Goal: Check status: Check status

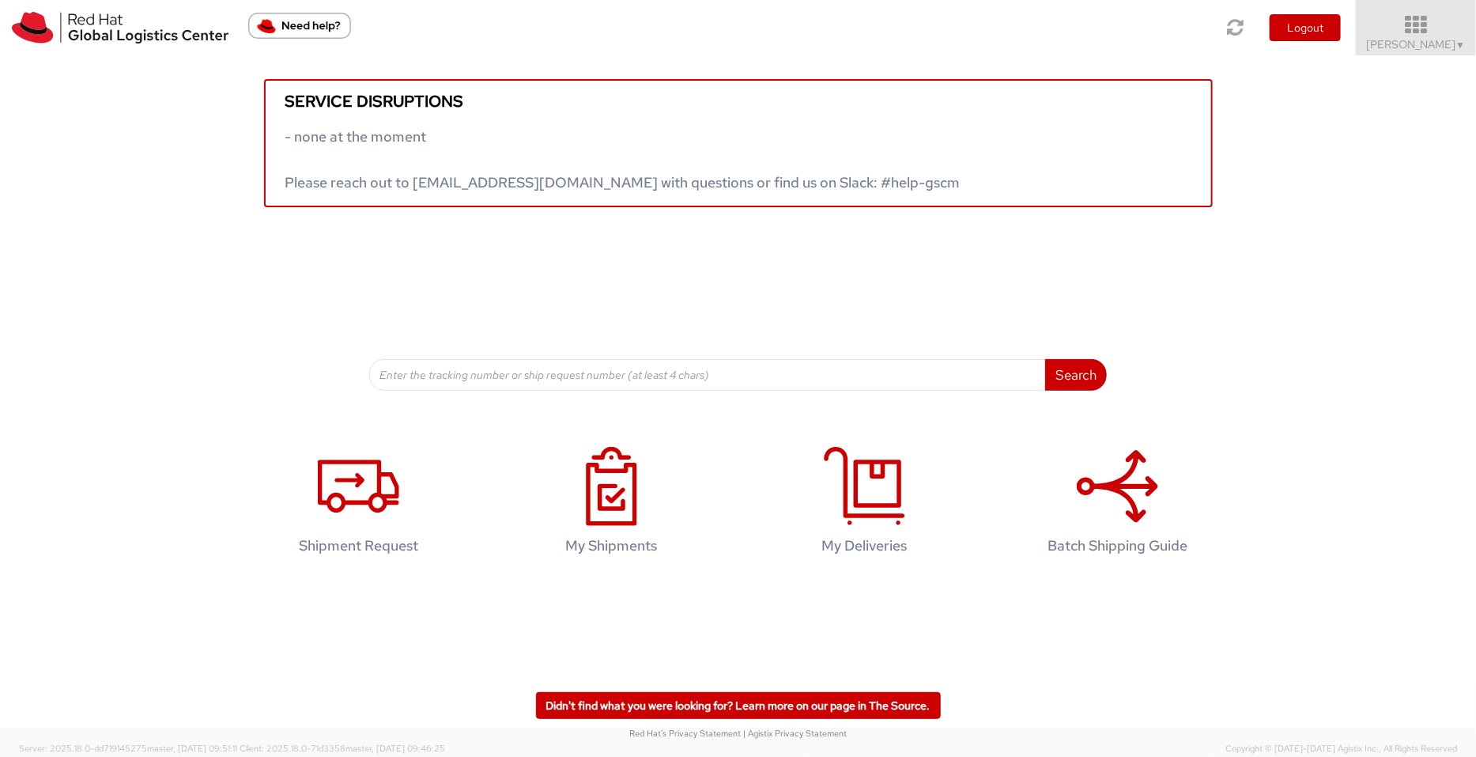
click at [1437, 16] on icon at bounding box center [1416, 25] width 138 height 22
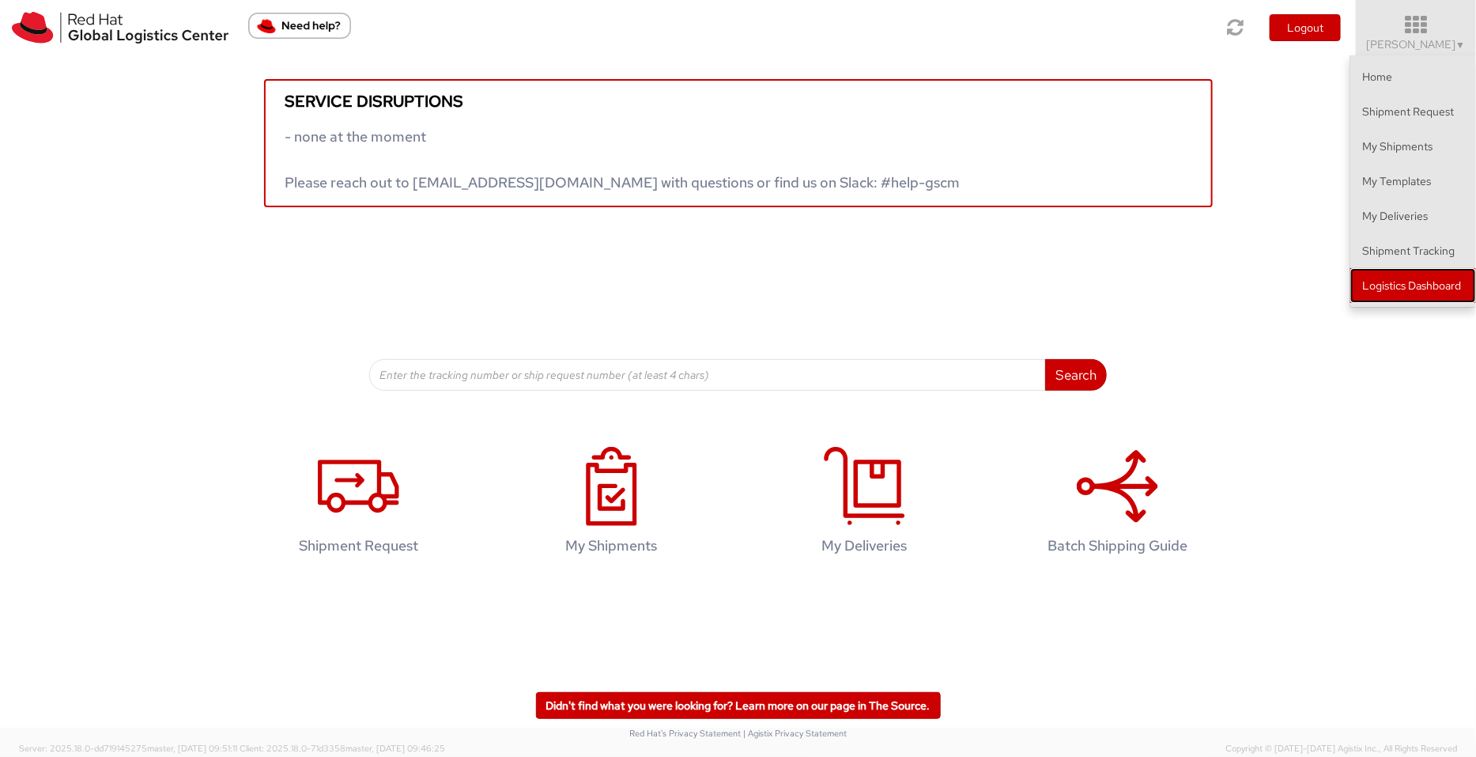
click at [1411, 297] on link "Logistics Dashboard" at bounding box center [1413, 285] width 126 height 35
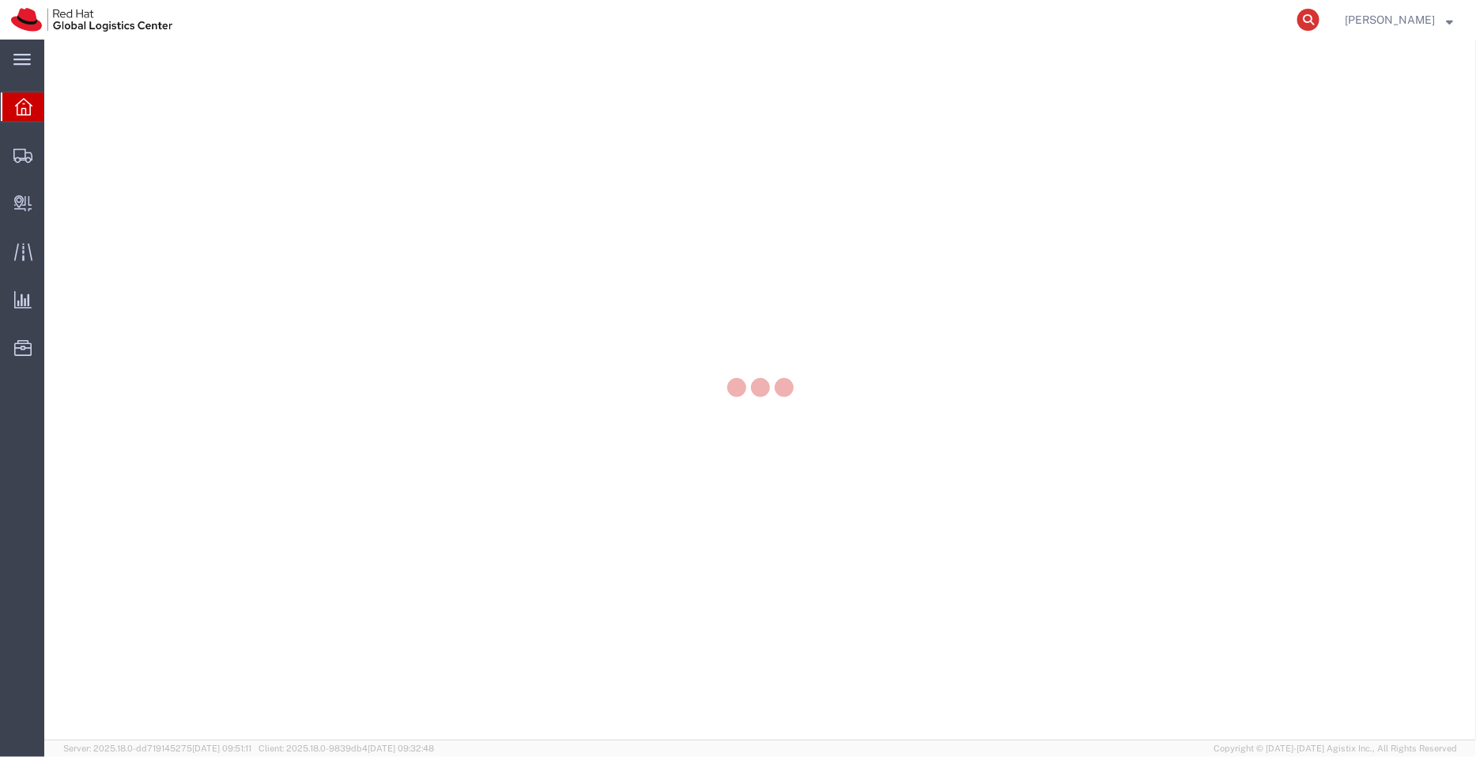
click at [1315, 21] on icon at bounding box center [1308, 20] width 22 height 22
paste input "393133969291"
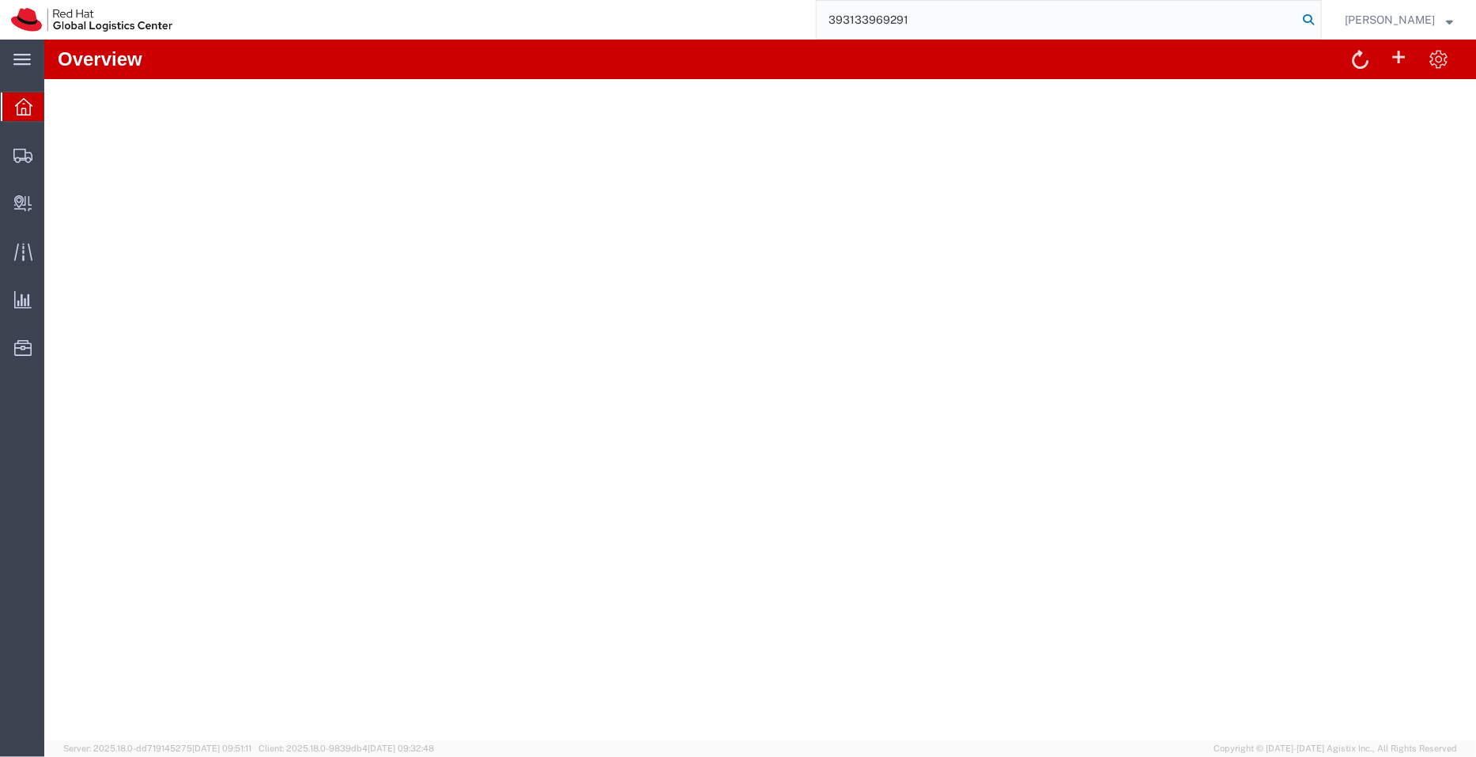
type input "393133969291"
click at [1315, 21] on icon at bounding box center [1308, 20] width 22 height 22
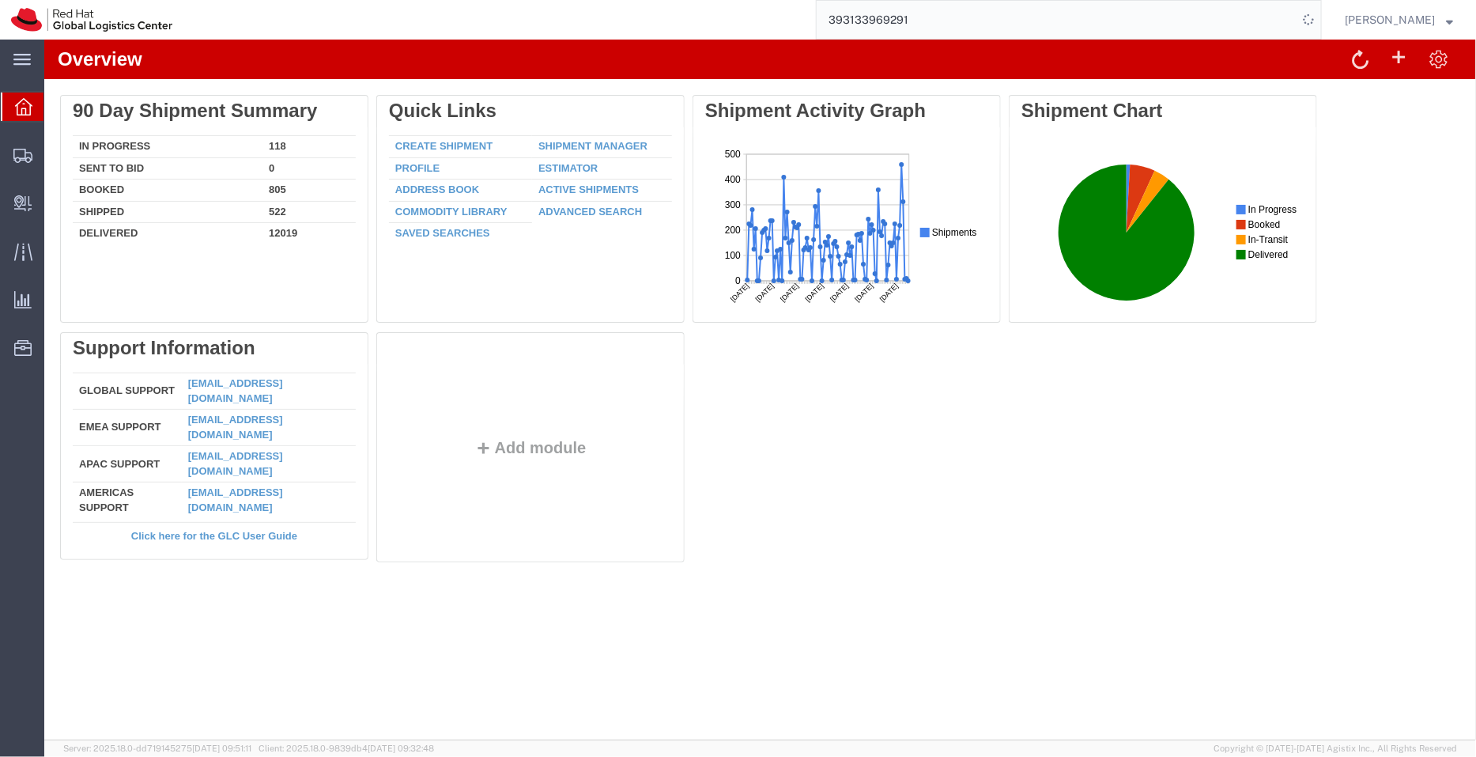
click at [1315, 21] on icon at bounding box center [1308, 20] width 22 height 22
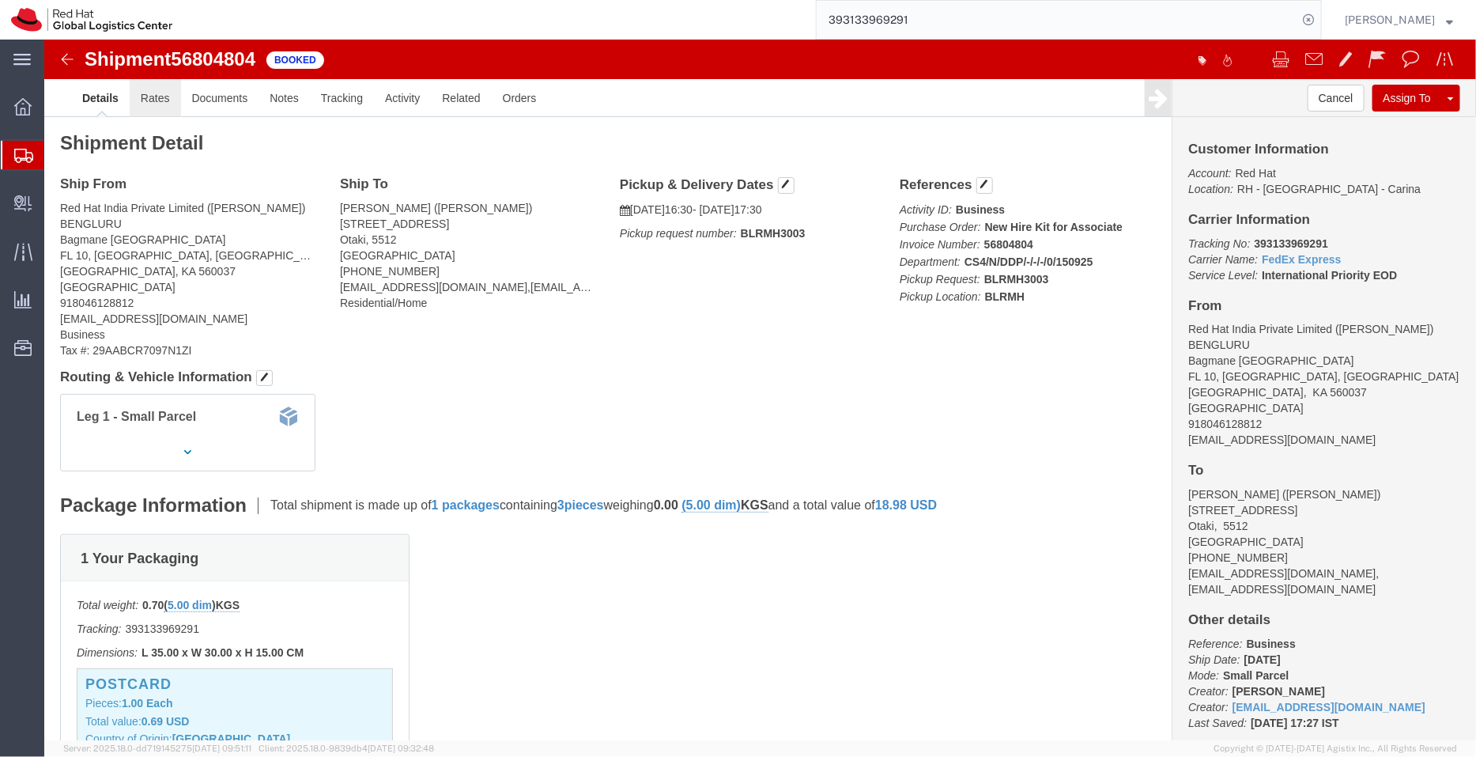
click link "Rates"
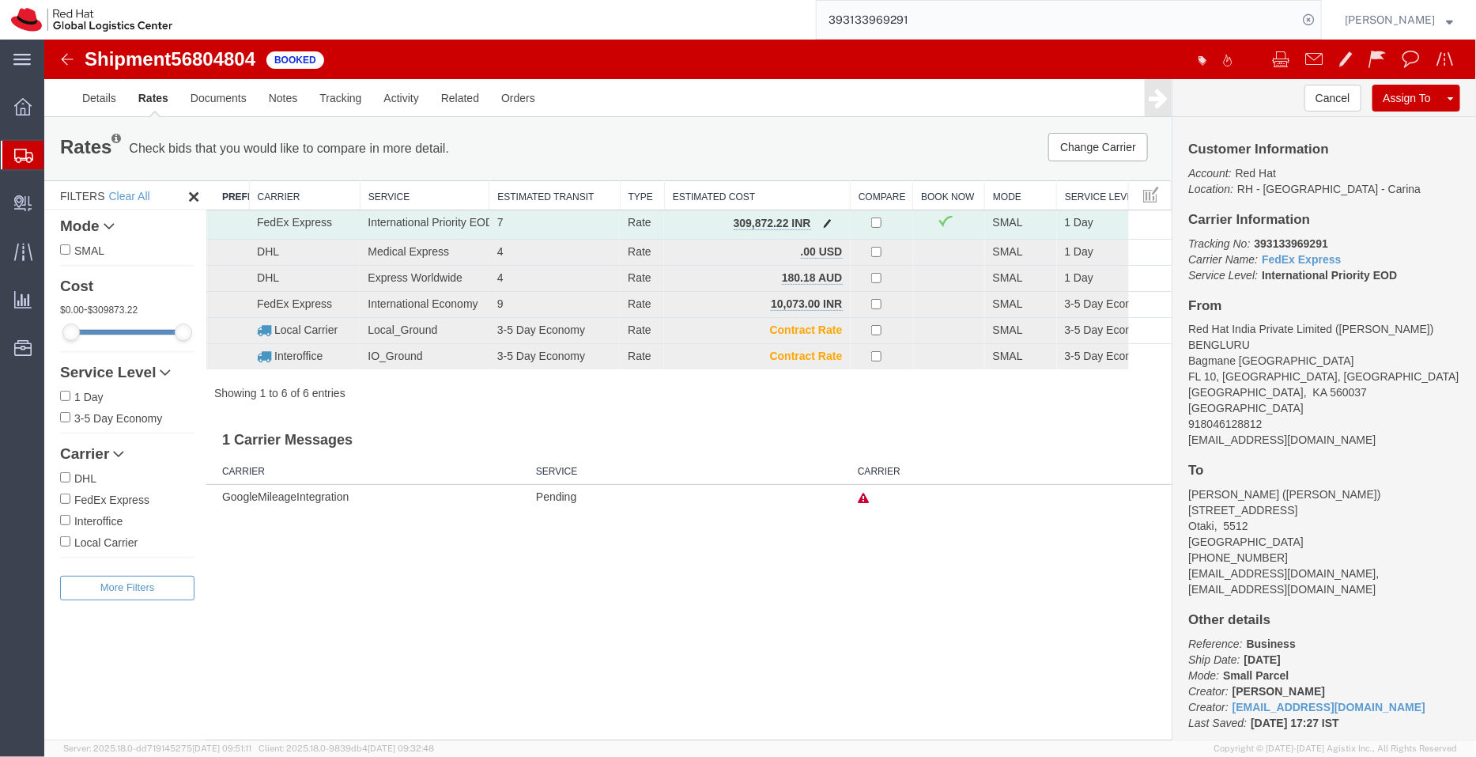
click at [826, 221] on span "button" at bounding box center [827, 222] width 9 height 11
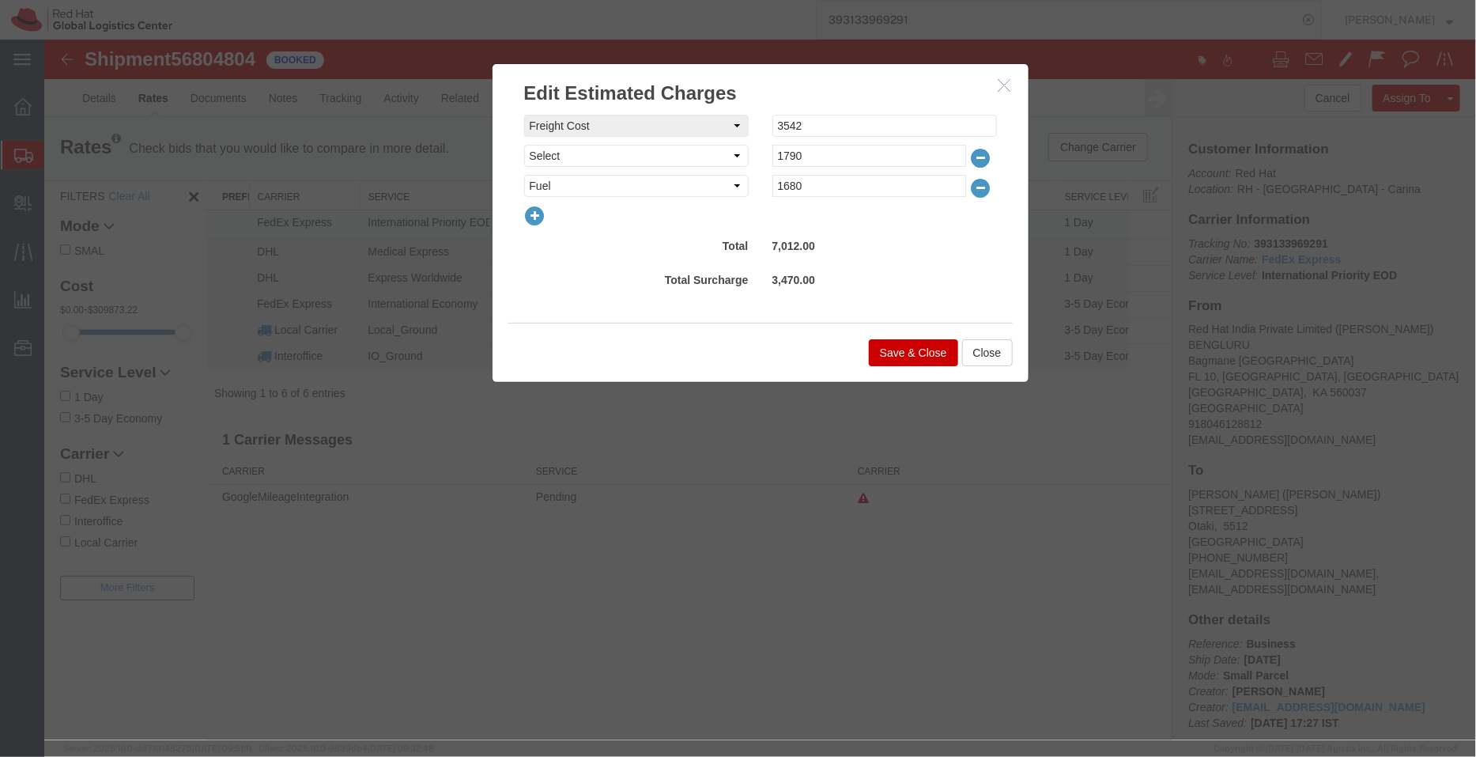
click at [1004, 87] on icon "button" at bounding box center [1004, 83] width 13 height 13
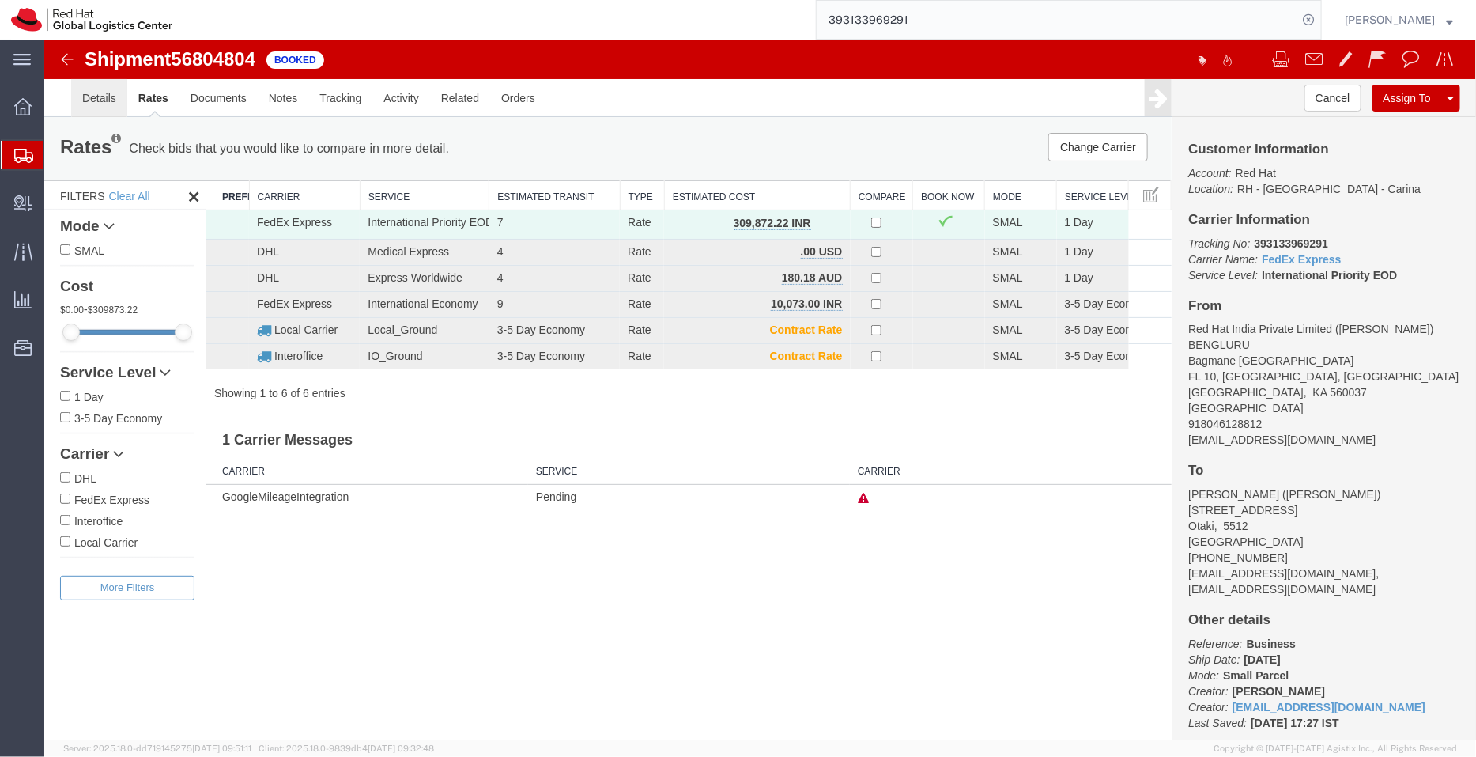
click at [99, 108] on link "Details" at bounding box center [98, 97] width 56 height 38
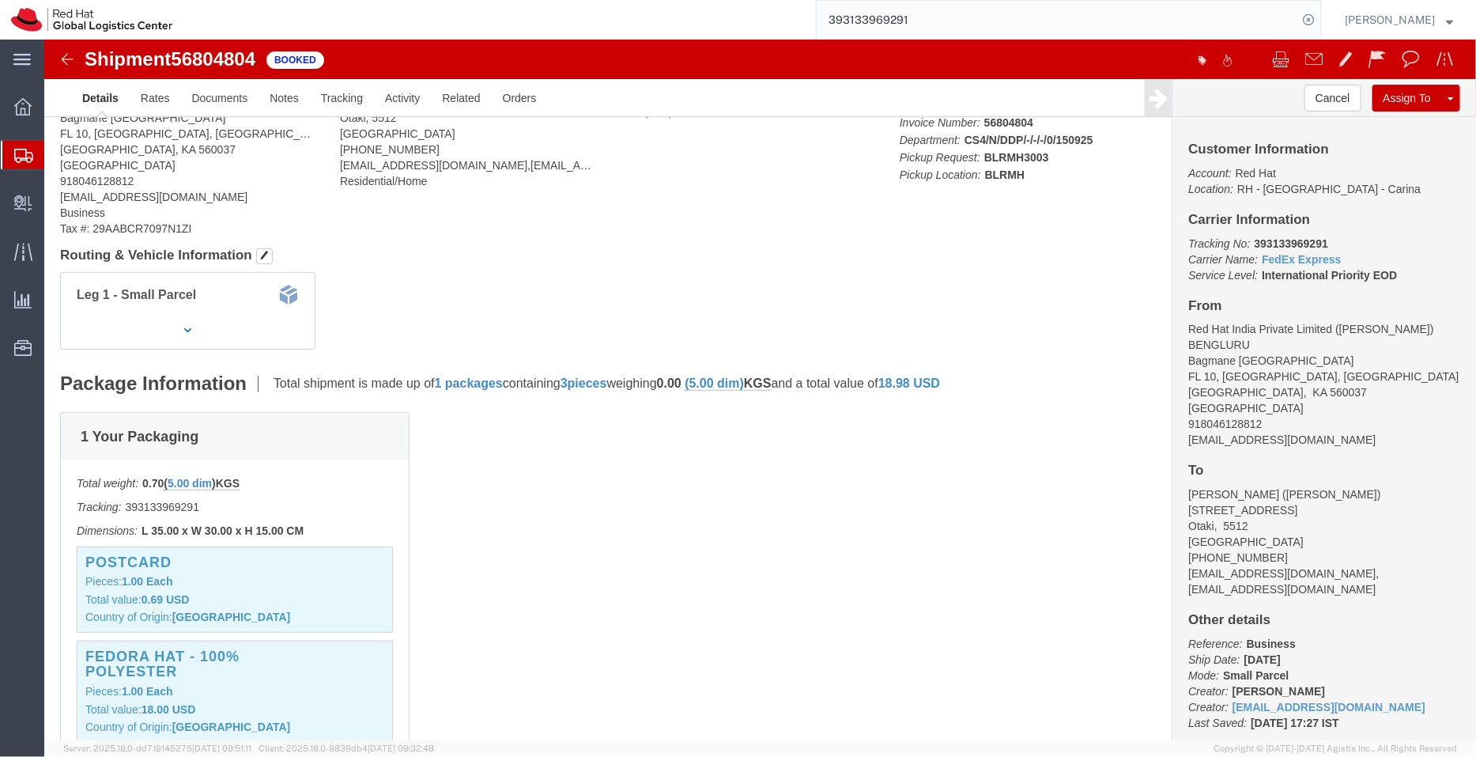
scroll to position [157, 0]
